Goal: Task Accomplishment & Management: Use online tool/utility

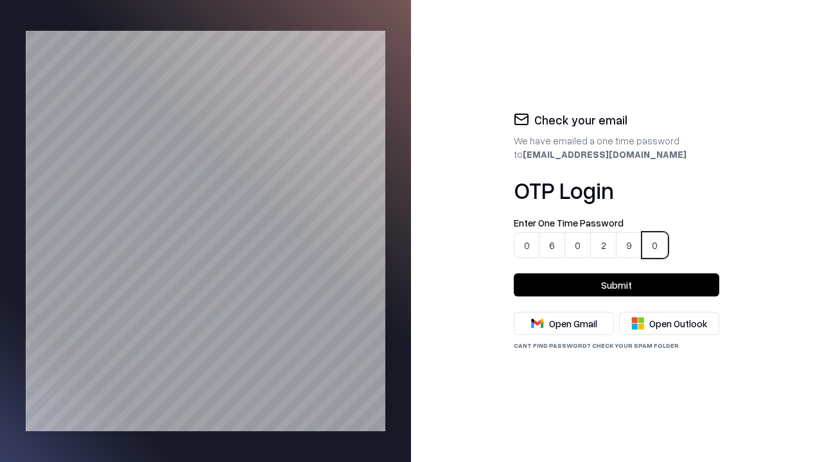
type input "******"
click at [616, 285] on button "Submit" at bounding box center [616, 284] width 205 height 23
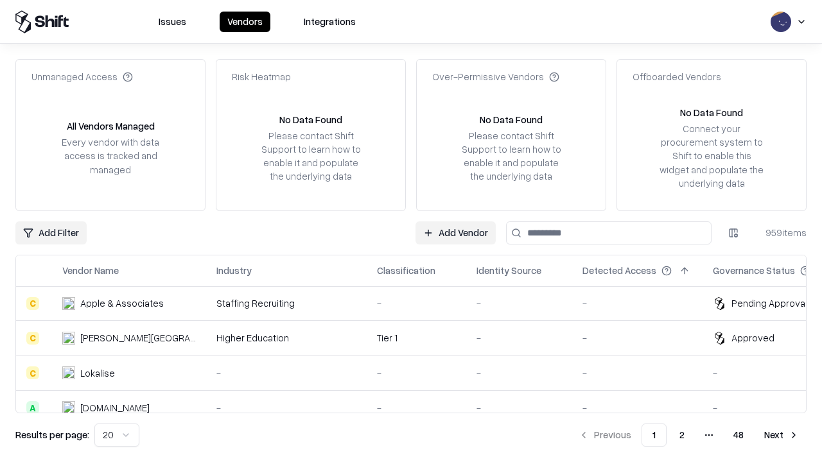
click at [456, 232] on link "Add Vendor" at bounding box center [455, 232] width 80 height 23
